Goal: Transaction & Acquisition: Purchase product/service

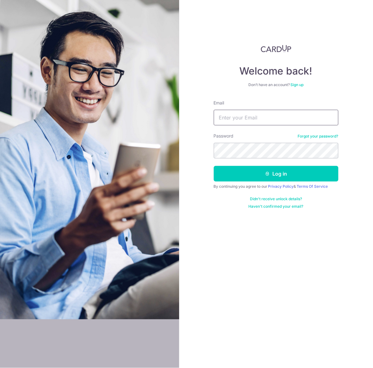
click at [233, 117] on input "Email" at bounding box center [276, 118] width 125 height 16
type input "crischinsj@gmail.com"
click at [262, 153] on body "Welcome back! Don’t have an account? Sign up Email crischinsj@gmail.com Passwor…" at bounding box center [186, 184] width 373 height 368
click at [259, 175] on button "Log in" at bounding box center [276, 174] width 125 height 16
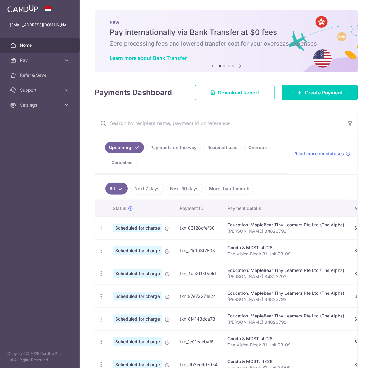
click at [290, 97] on link "Create Payment" at bounding box center [320, 93] width 76 height 16
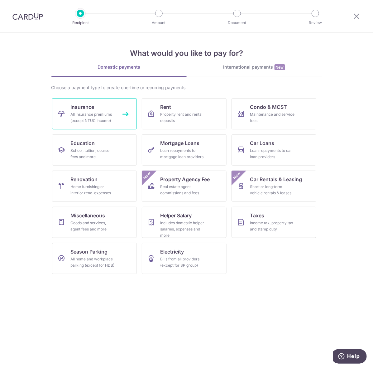
click at [106, 104] on link "Insurance All insurance premiums (except NTUC Income)" at bounding box center [94, 113] width 85 height 31
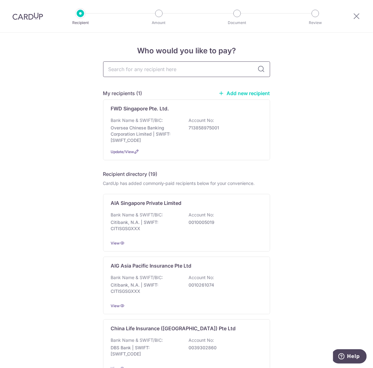
click at [142, 70] on input "text" at bounding box center [186, 69] width 167 height 16
type input "singlife"
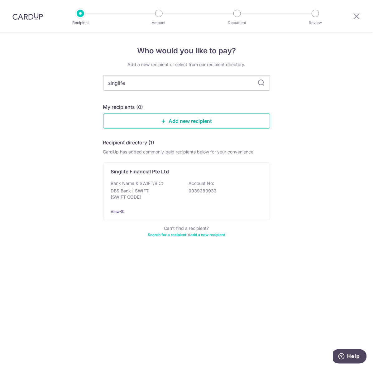
click at [179, 123] on link "Add new recipient" at bounding box center [186, 121] width 167 height 16
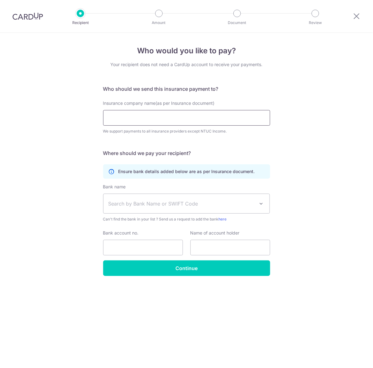
click at [138, 115] on input "Insurance company name(as per Insurance document)" at bounding box center [186, 118] width 167 height 16
click at [126, 118] on input "Insurance company name(as per Insurance document)" at bounding box center [186, 118] width 167 height 16
paste input "Singapore Life Ltd."
type input "Singapore Life Ltd"
click at [134, 203] on span "Search by Bank Name or SWIFT Code" at bounding box center [181, 203] width 146 height 7
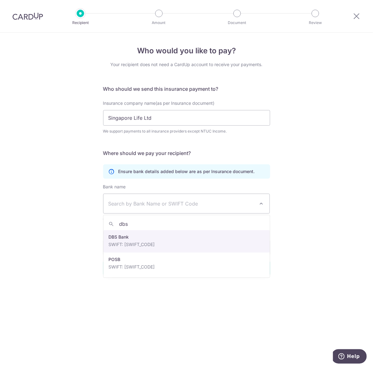
type input "dbs"
click at [136, 239] on div "Bank account no." at bounding box center [143, 243] width 80 height 26
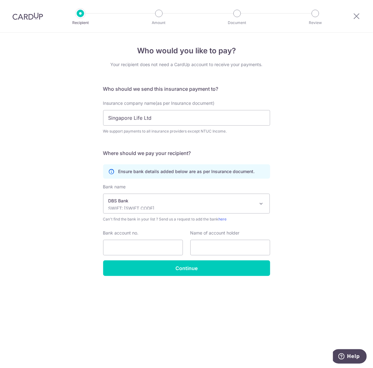
select select "6"
click at [125, 241] on input "Bank account no." at bounding box center [143, 248] width 80 height 16
click at [139, 246] on input "Bank account no." at bounding box center [143, 248] width 80 height 16
paste input "003-958595-0)"
click at [140, 247] on input "003-958595-0" at bounding box center [143, 248] width 80 height 16
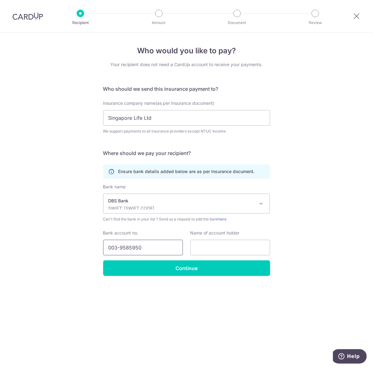
click at [119, 247] on input "003-9585950" at bounding box center [143, 248] width 80 height 16
click at [119, 248] on input "003-9585950" at bounding box center [143, 248] width 80 height 16
type input "0039585950"
drag, startPoint x: 198, startPoint y: 119, endPoint x: -29, endPoint y: 97, distance: 227.9
click at [0, 97] on html "Recipient Amount Document Review Who would you like to pay? Your recipient does…" at bounding box center [186, 184] width 373 height 368
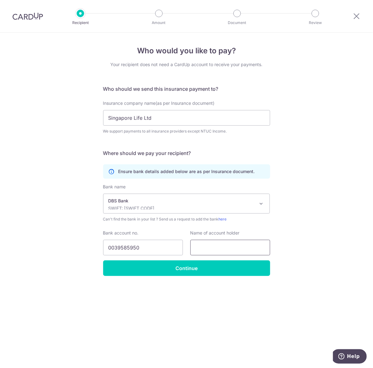
click at [226, 243] on input "text" at bounding box center [230, 248] width 80 height 16
paste input "Singapore Life Ltd"
type input "Singapore Life Ltd"
click at [167, 267] on input "Continue" at bounding box center [186, 268] width 167 height 16
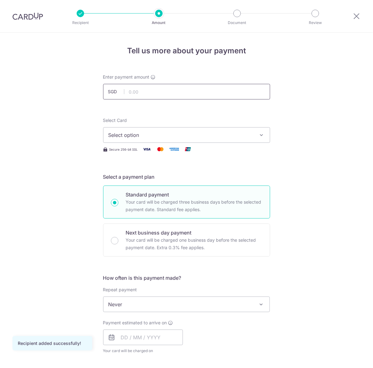
click at [140, 93] on input "text" at bounding box center [186, 92] width 167 height 16
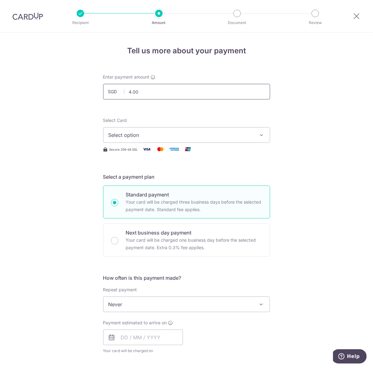
click at [137, 97] on input "4.00" at bounding box center [186, 92] width 167 height 16
click at [182, 94] on input "4.00" at bounding box center [186, 92] width 167 height 16
type input "1,023.90"
click at [122, 138] on span "Select option" at bounding box center [180, 134] width 145 height 7
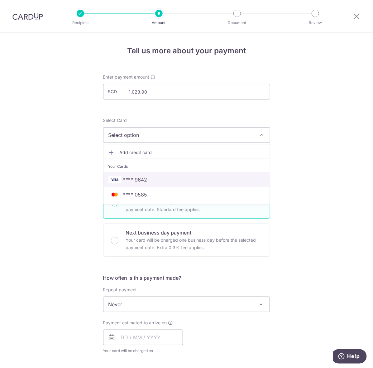
click at [135, 179] on span "**** 9642" at bounding box center [135, 179] width 24 height 7
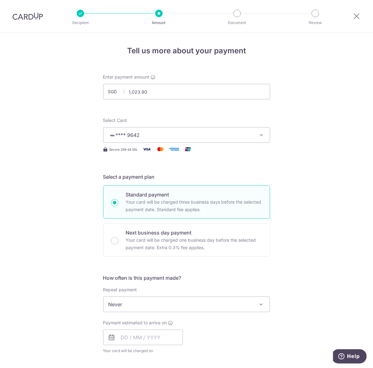
click at [146, 137] on span "**** 9642" at bounding box center [180, 134] width 145 height 7
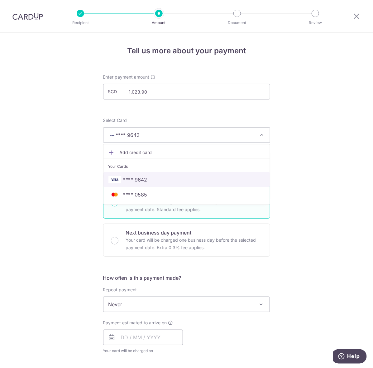
click at [143, 178] on span "**** 9642" at bounding box center [135, 179] width 24 height 7
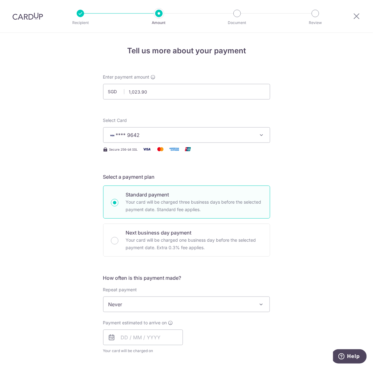
click at [177, 303] on span "Never" at bounding box center [186, 304] width 166 height 15
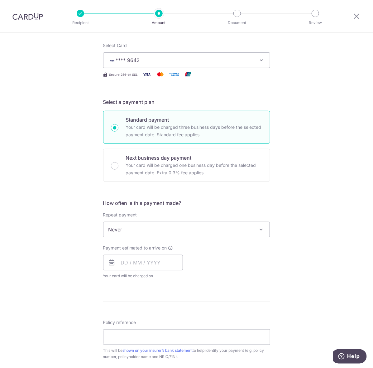
scroll to position [78, 0]
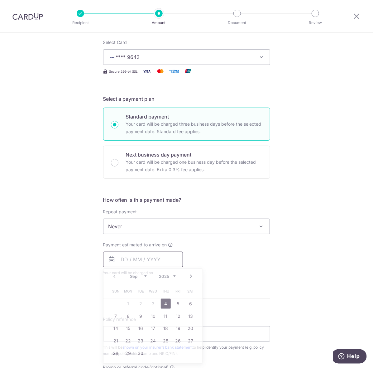
click at [150, 257] on input "text" at bounding box center [143, 259] width 80 height 16
click at [165, 306] on link "4" at bounding box center [166, 303] width 10 height 10
click at [46, 249] on div "Tell us more about your payment Enter payment amount SGD 1,023.90 1023.90 Recip…" at bounding box center [186, 237] width 373 height 564
type input "04/09/2025"
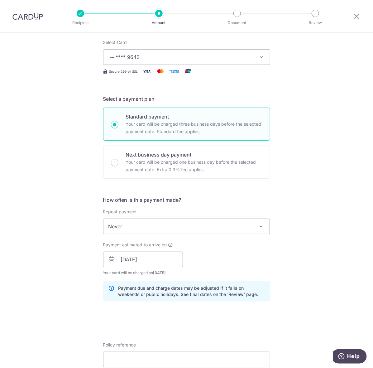
scroll to position [156, 0]
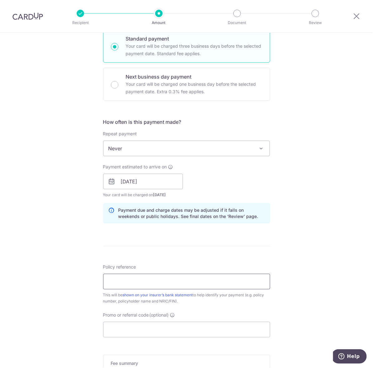
click at [146, 281] on input "Policy reference" at bounding box center [186, 282] width 167 height 16
type input "83754255"
click at [160, 322] on div "Promo or referral code (optional) The discounted fee will be shown on the revie…" at bounding box center [186, 325] width 167 height 26
click at [155, 327] on input "Promo or referral code (optional)" at bounding box center [186, 330] width 167 height 16
paste input "OCBC195"
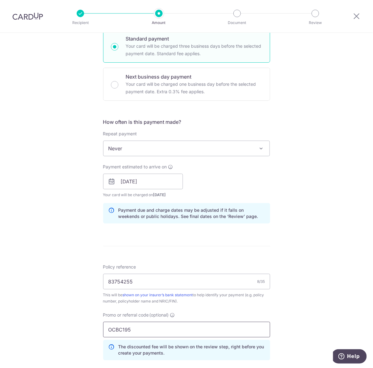
type input "OCBC195"
click at [63, 329] on div "Tell us more about your payment Enter payment amount SGD 1,023.90 1023.90 Recip…" at bounding box center [186, 185] width 373 height 617
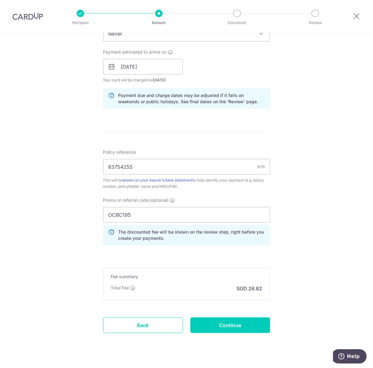
scroll to position [273, 0]
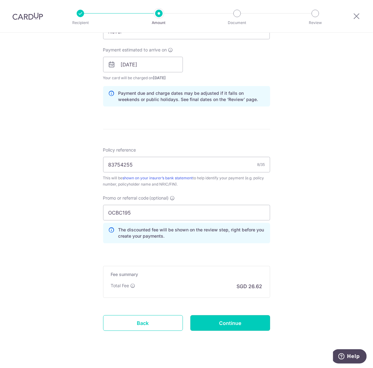
click at [239, 322] on input "Continue" at bounding box center [230, 323] width 80 height 16
type input "Create Schedule"
